Goal: Book appointment/travel/reservation

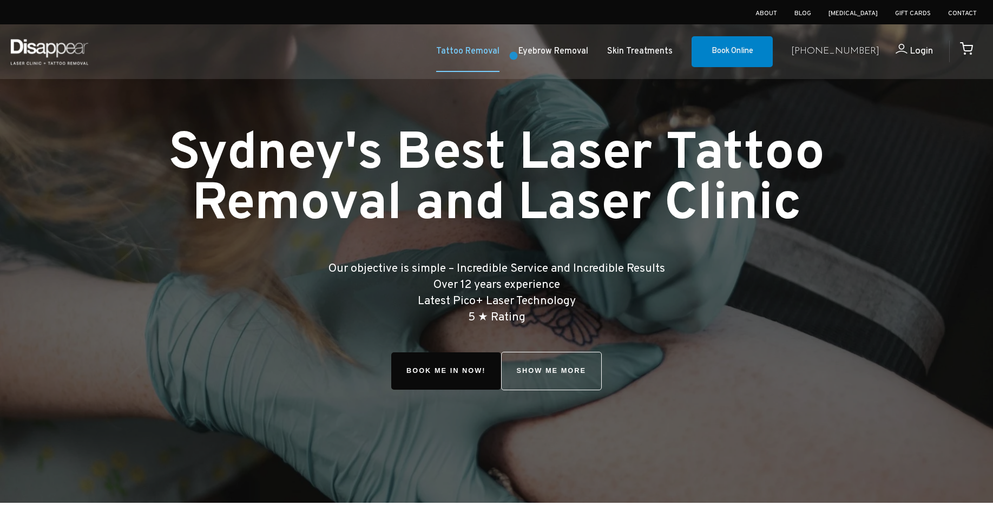
click at [499, 54] on link "Tattoo Removal" at bounding box center [467, 52] width 63 height 16
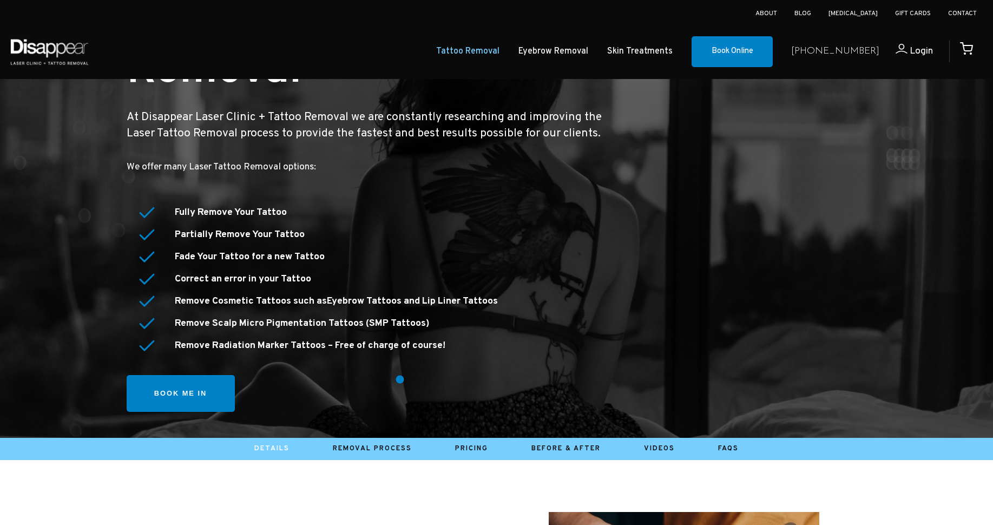
scroll to position [112, 0]
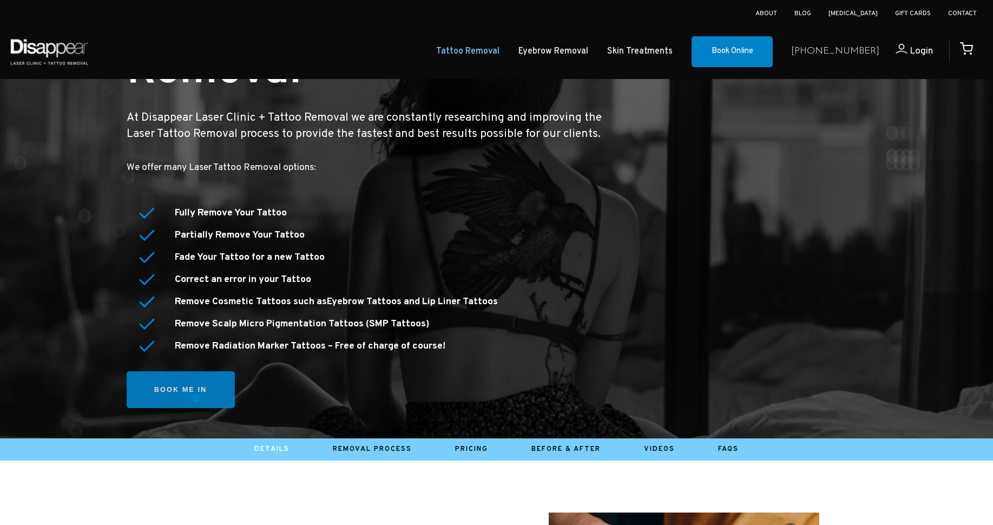
click at [196, 398] on link "Book me in" at bounding box center [181, 389] width 108 height 37
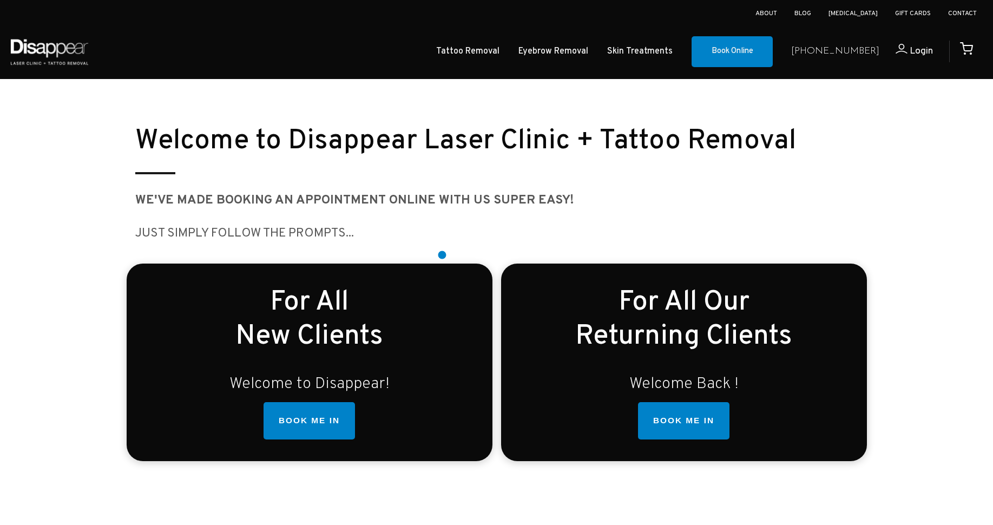
scroll to position [166, 0]
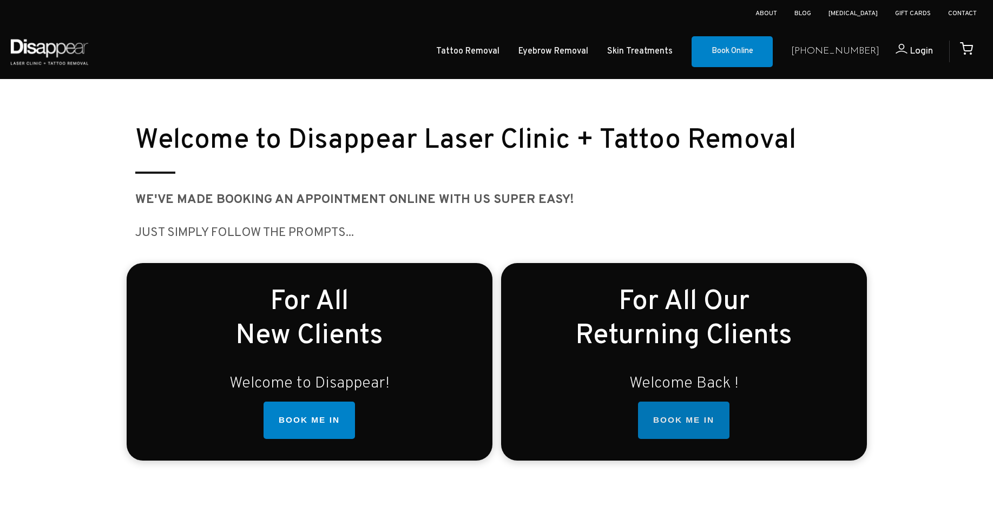
click at [707, 428] on link "BOOK ME IN" at bounding box center [683, 421] width 91 height 38
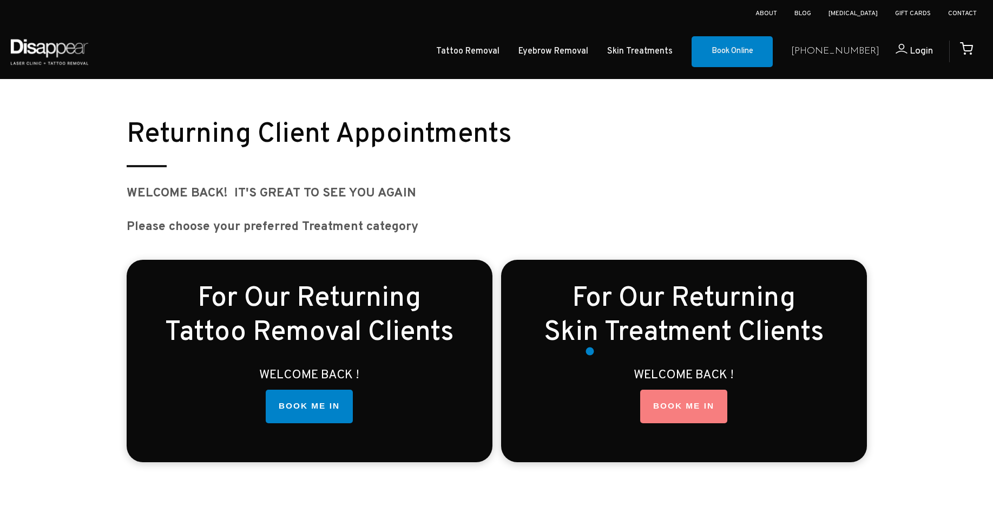
scroll to position [1406, 0]
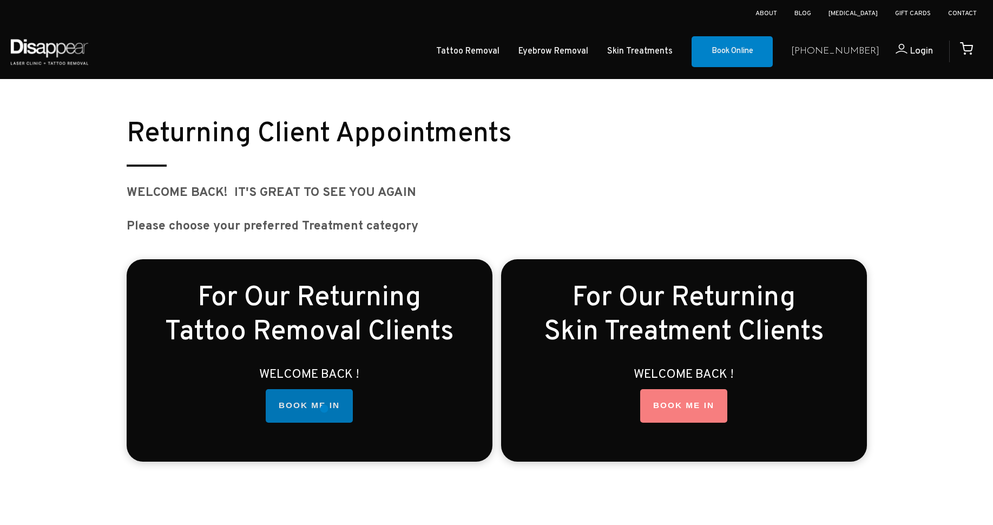
click at [324, 409] on link "BOOK ME IN" at bounding box center [309, 406] width 87 height 34
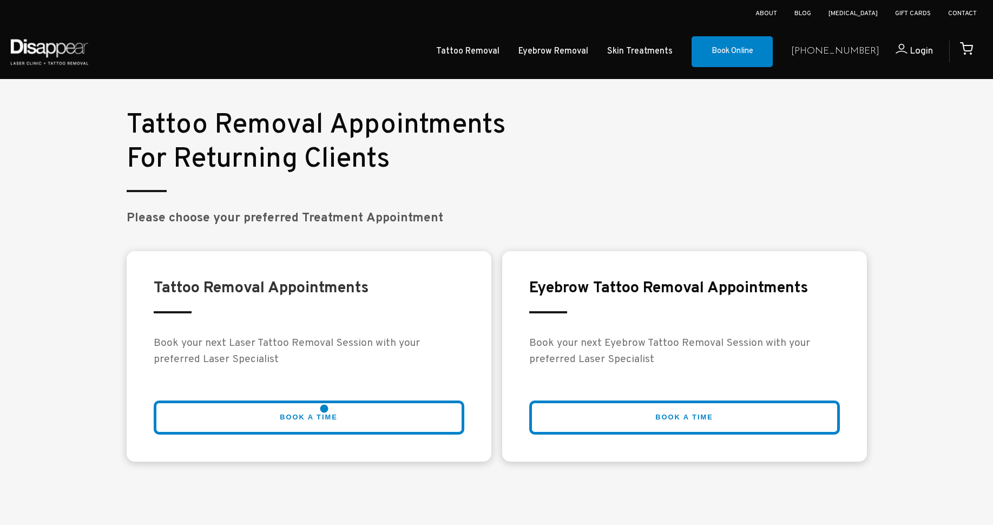
scroll to position [1879, 0]
click at [319, 412] on link "BOOK A TIME" at bounding box center [309, 417] width 311 height 34
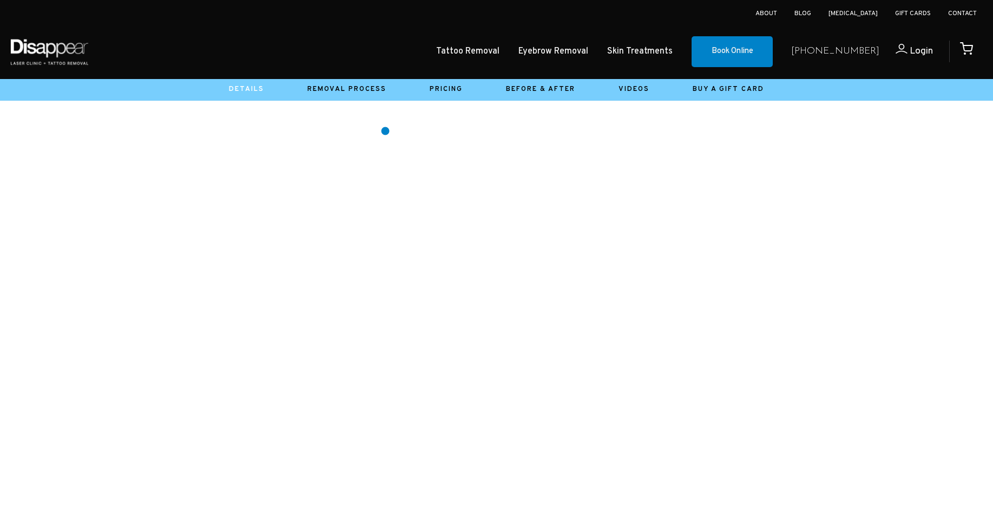
scroll to position [162, 0]
